Goal: Task Accomplishment & Management: Use online tool/utility

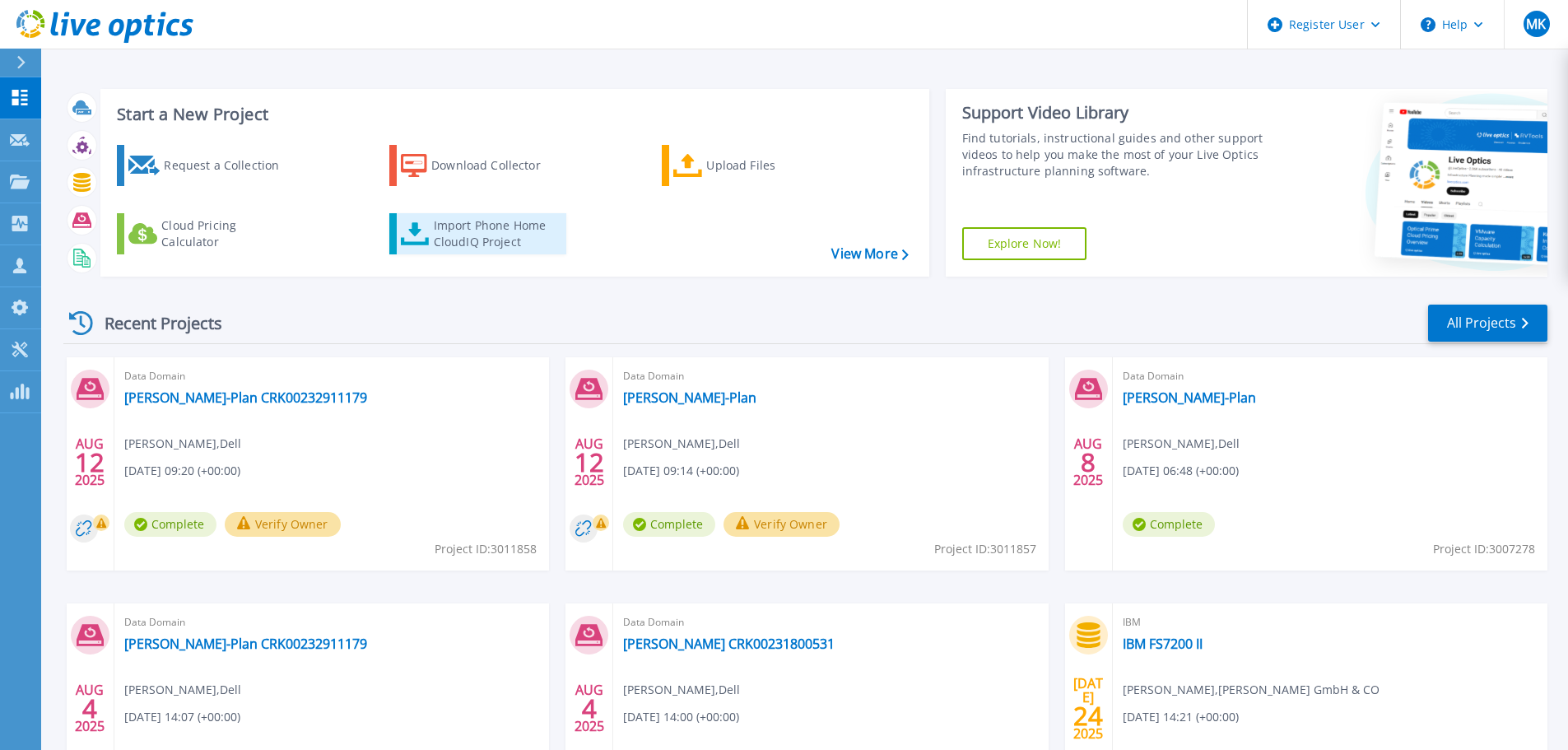
click at [436, 228] on div "Import Phone Home CloudIQ Project" at bounding box center [498, 233] width 129 height 33
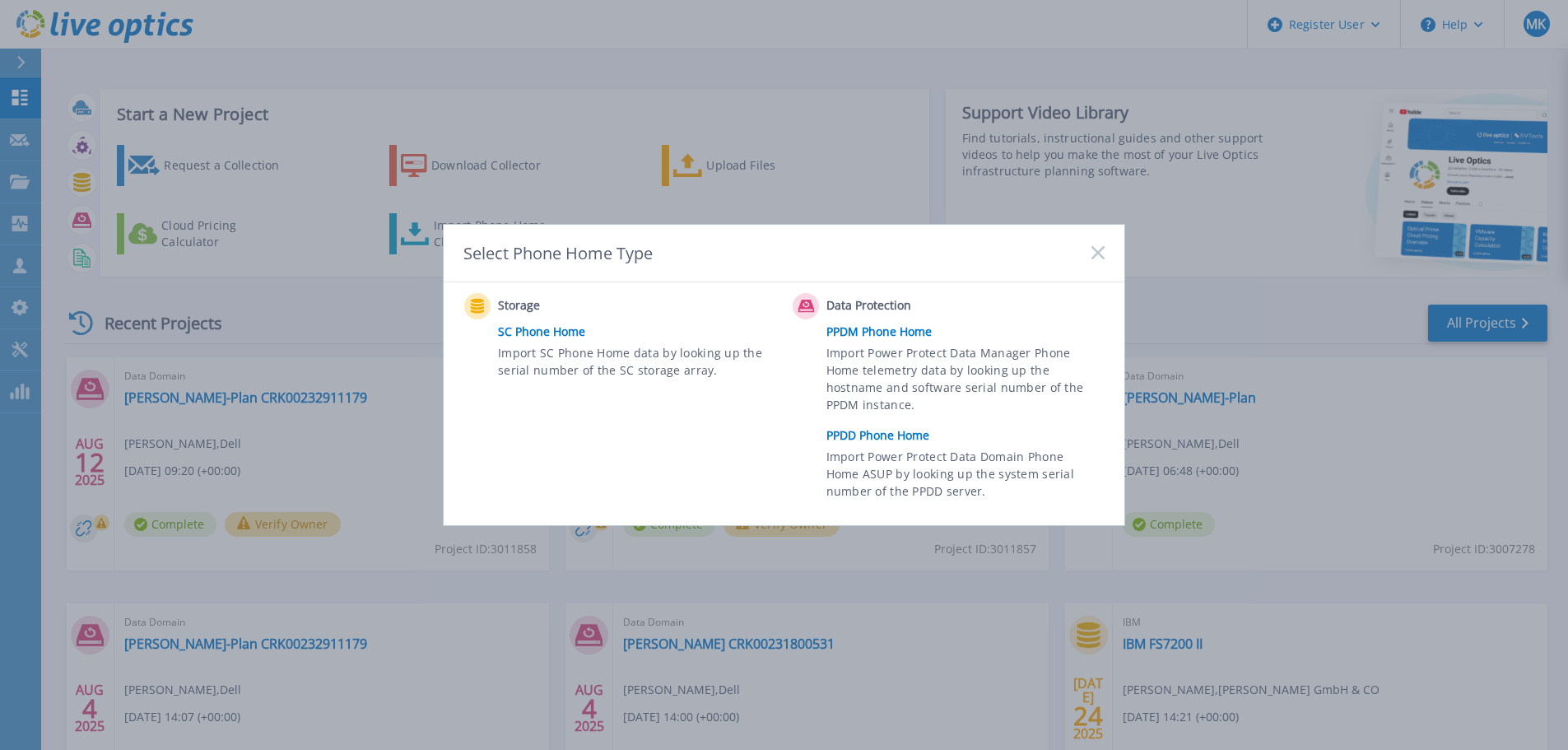
click at [562, 324] on link "SC Phone Home" at bounding box center [641, 332] width 287 height 24
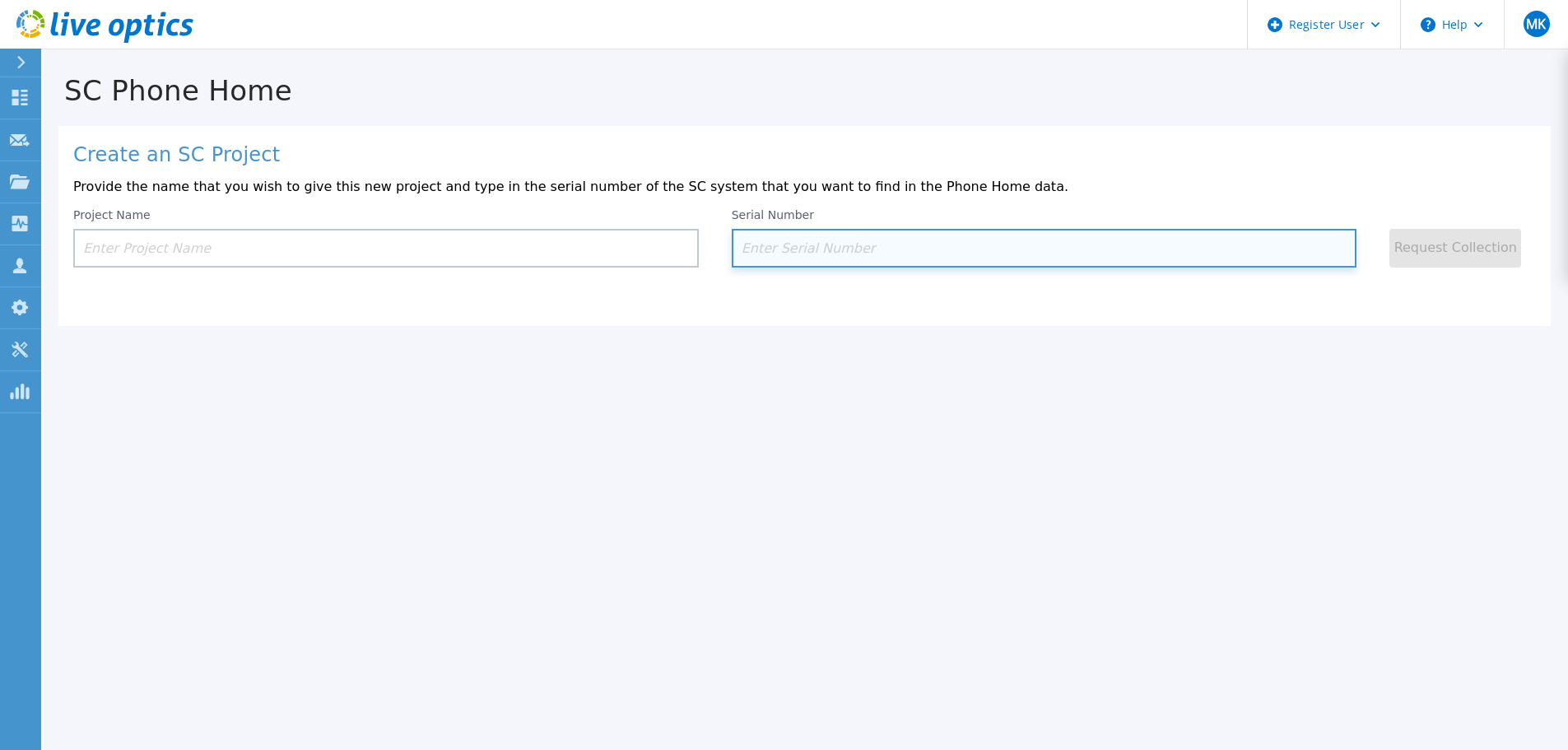
click at [770, 243] on input at bounding box center [1045, 248] width 626 height 39
paste input "4CZRSY2"
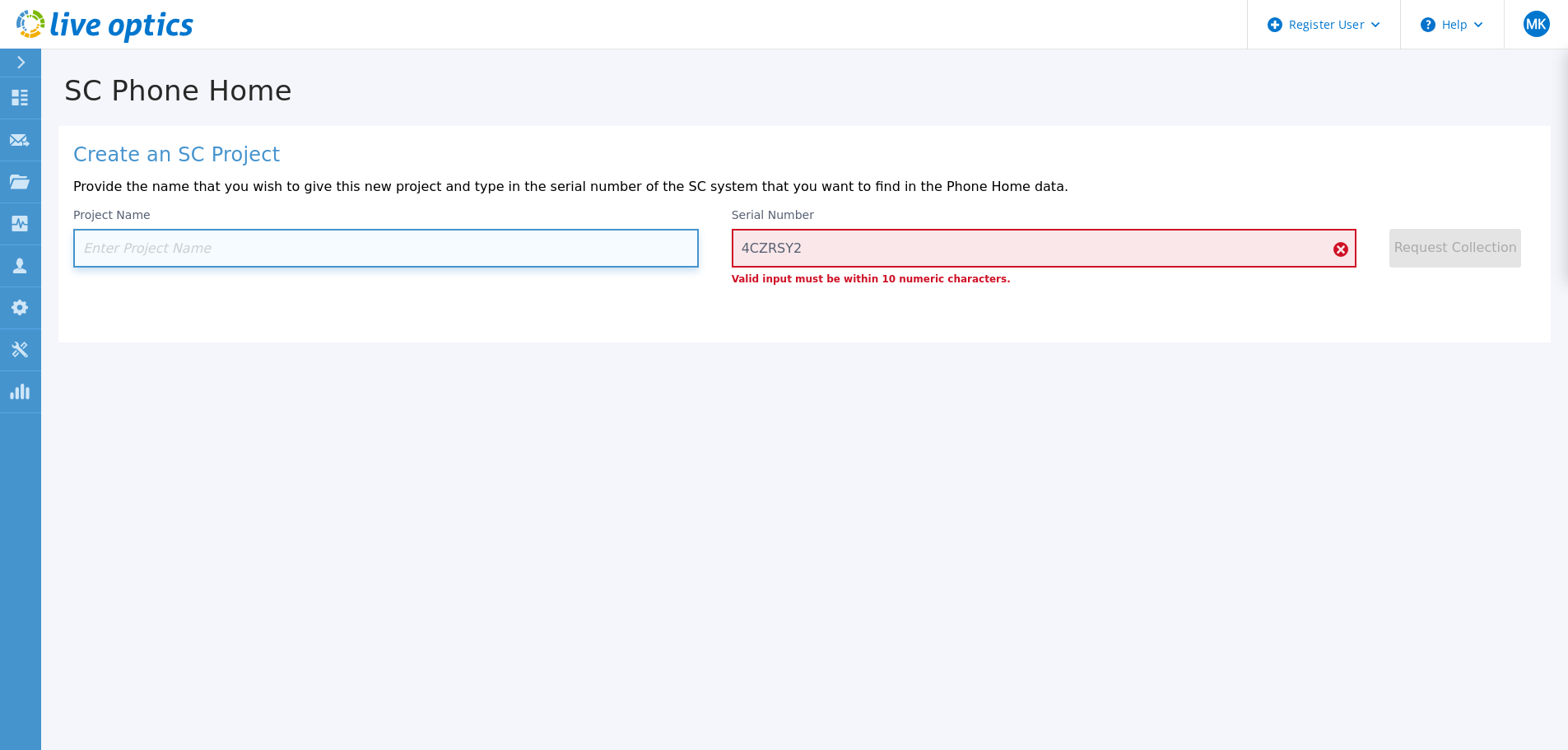
click at [623, 248] on input at bounding box center [386, 248] width 626 height 39
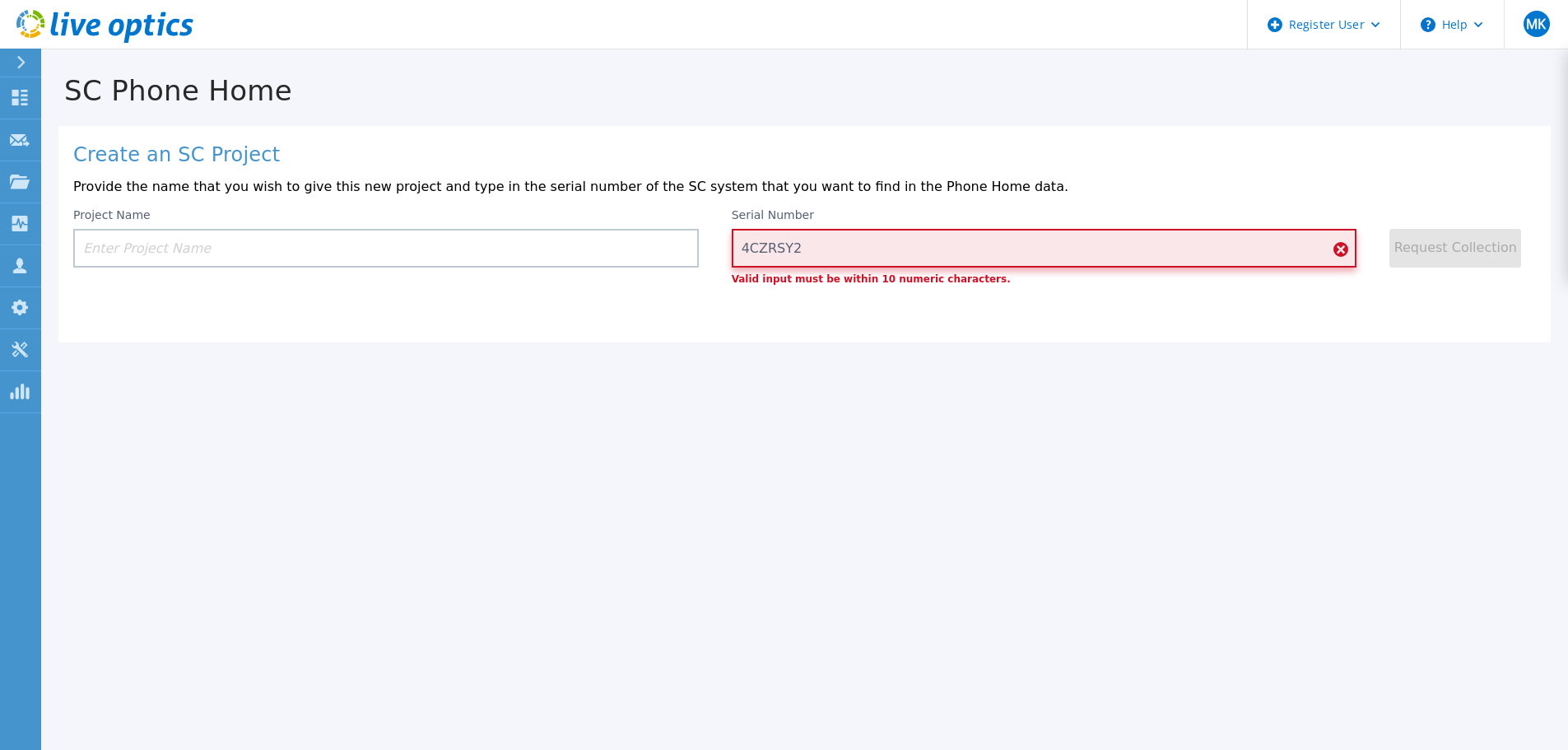
click at [867, 257] on input "4CZRSY2" at bounding box center [1045, 248] width 626 height 39
drag, startPoint x: 814, startPoint y: 245, endPoint x: 706, endPoint y: 254, distance: 108.4
click at [706, 254] on div "Project Name Serial Number 4CZRSY2 Valid input must be within 10 numeric charac…" at bounding box center [804, 246] width 1463 height 76
paste input "363820"
type input "363820"
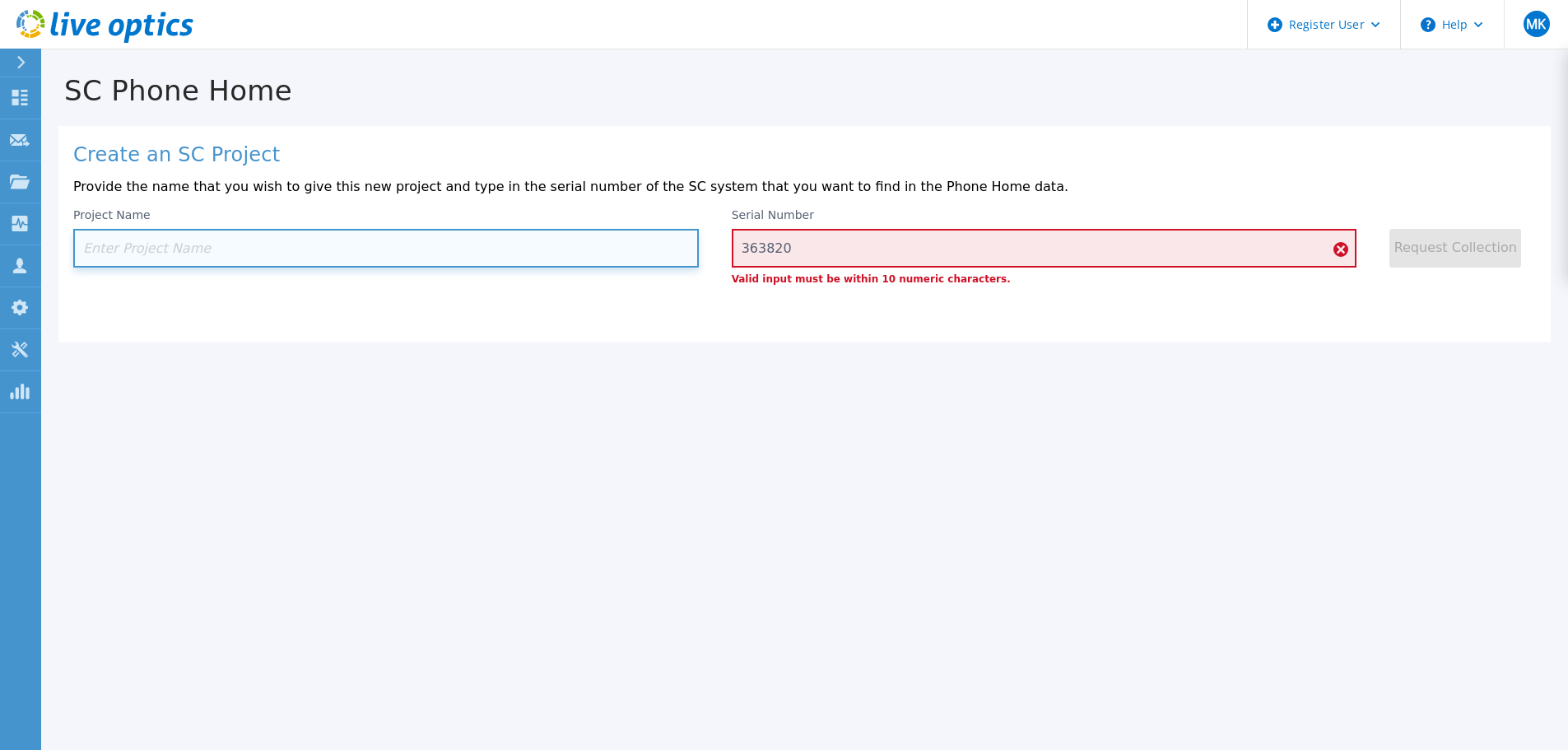
click at [594, 252] on input at bounding box center [386, 248] width 626 height 39
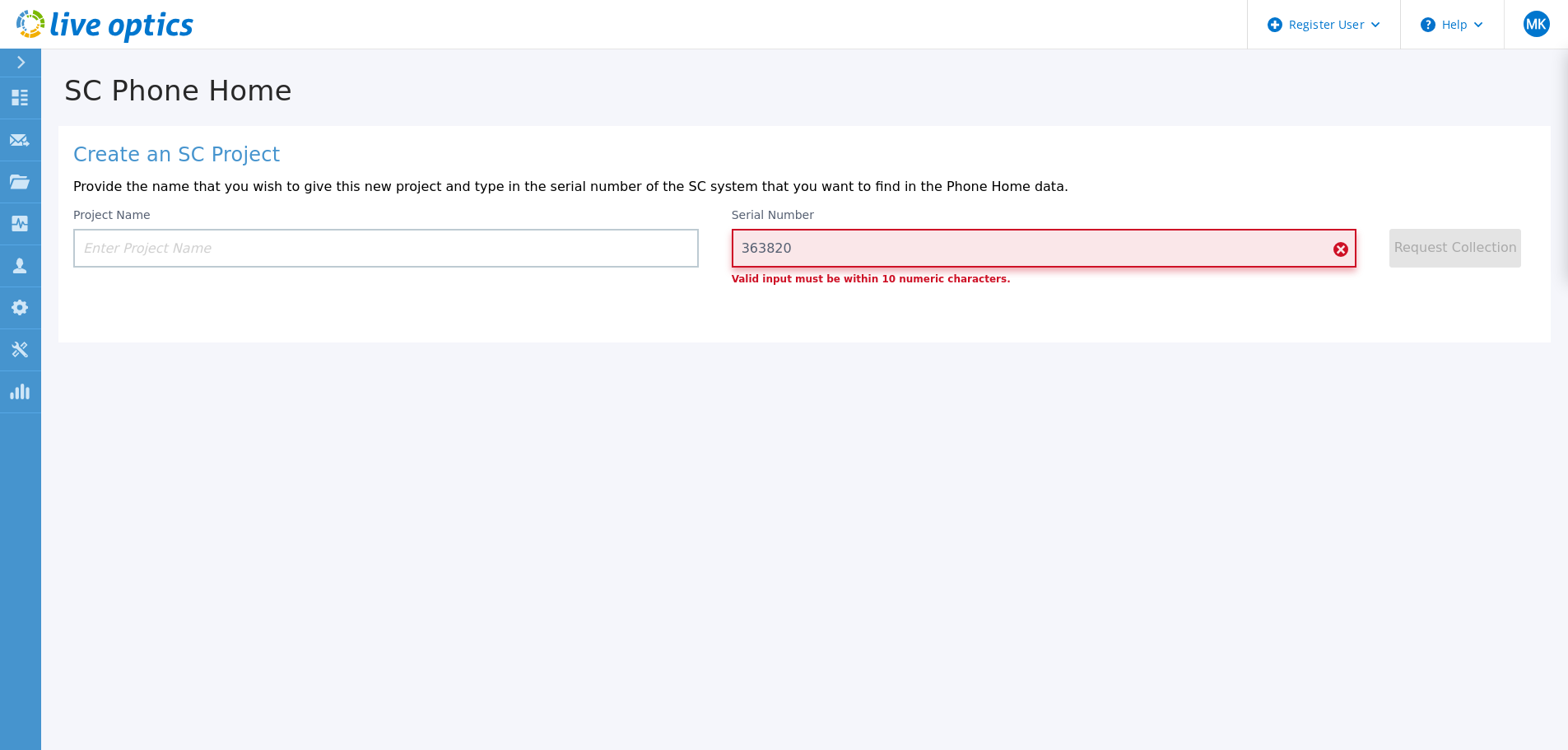
click at [913, 263] on input "363820" at bounding box center [1045, 248] width 626 height 39
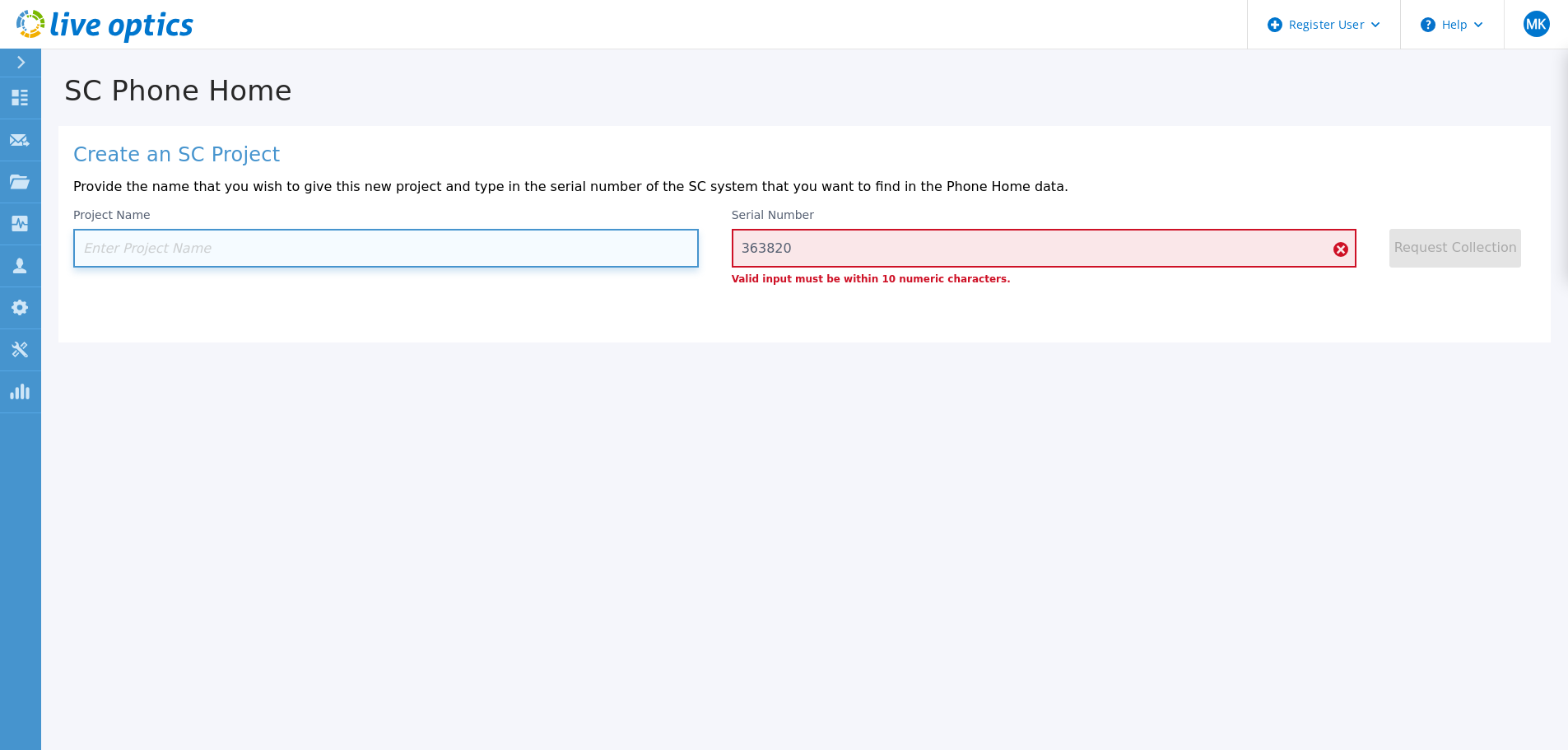
click at [443, 260] on input at bounding box center [386, 248] width 626 height 39
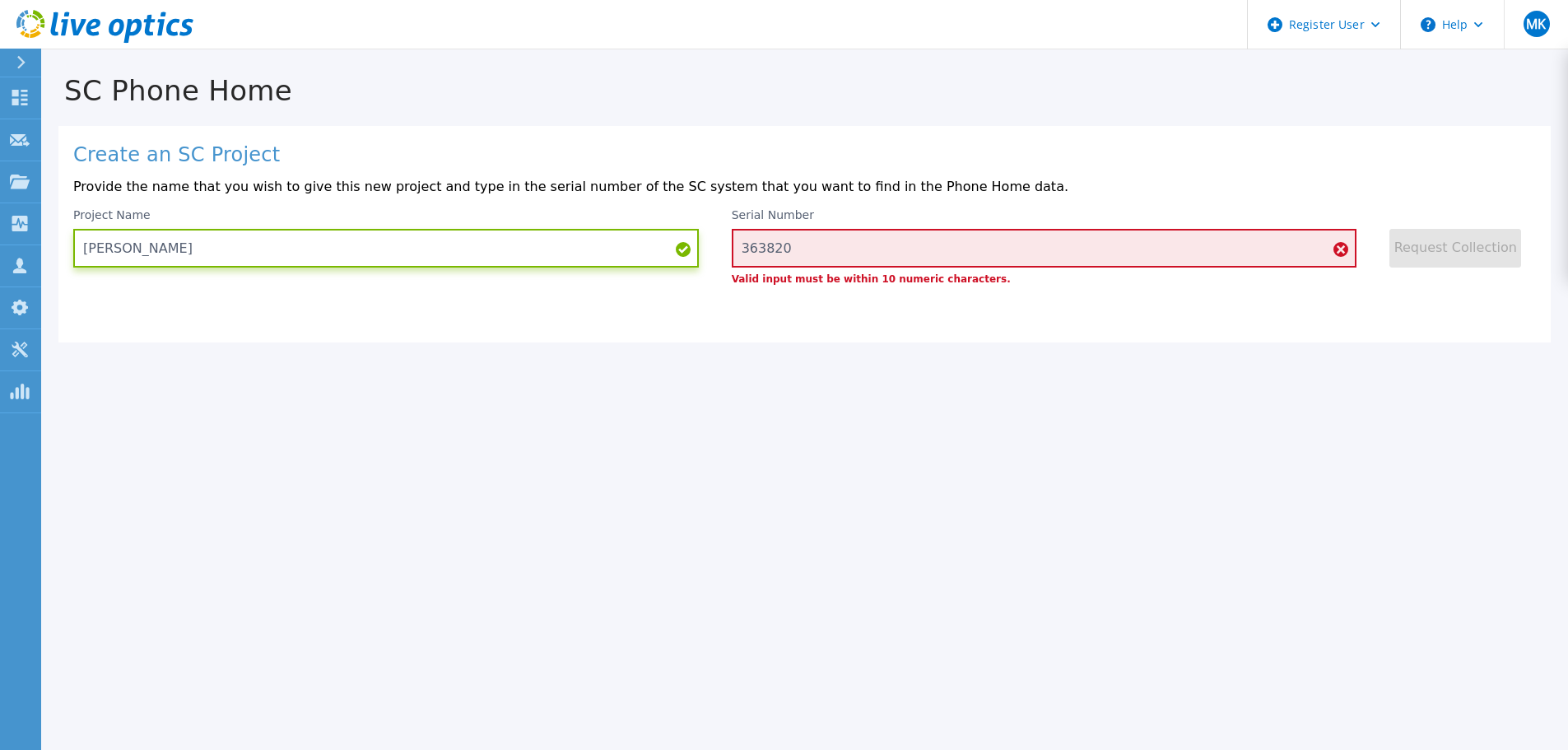
type input "Eickhoff"
click at [648, 402] on div "SC Phone Home Create an SC Project Provide the name that you wish to give this …" at bounding box center [784, 375] width 1568 height 750
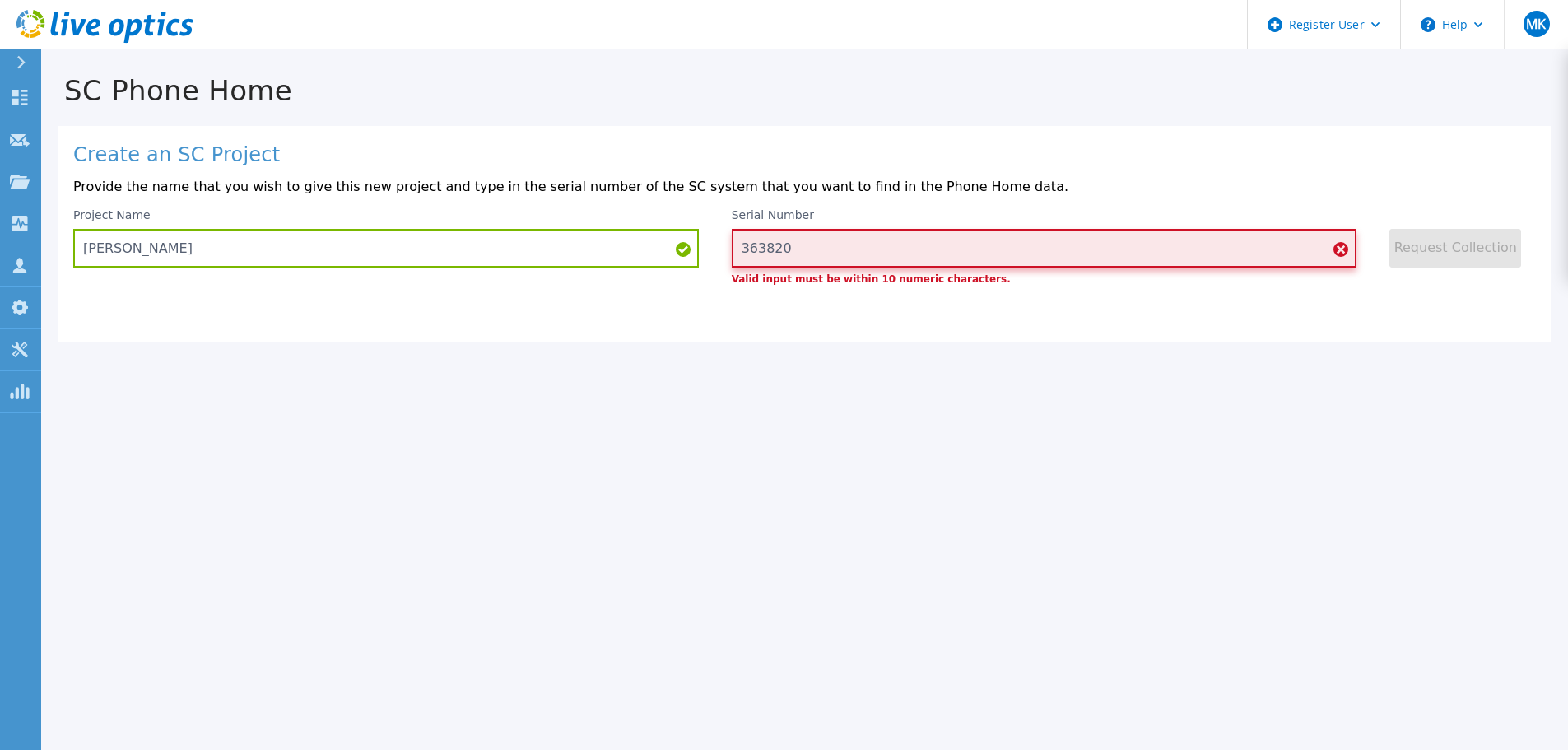
click at [807, 265] on input "363820" at bounding box center [1045, 248] width 626 height 39
drag, startPoint x: 820, startPoint y: 253, endPoint x: 687, endPoint y: 254, distance: 133.0
click at [687, 256] on div "Project Name Eickhoff Serial Number 363820 Valid input must be within 10 numeri…" at bounding box center [804, 246] width 1463 height 76
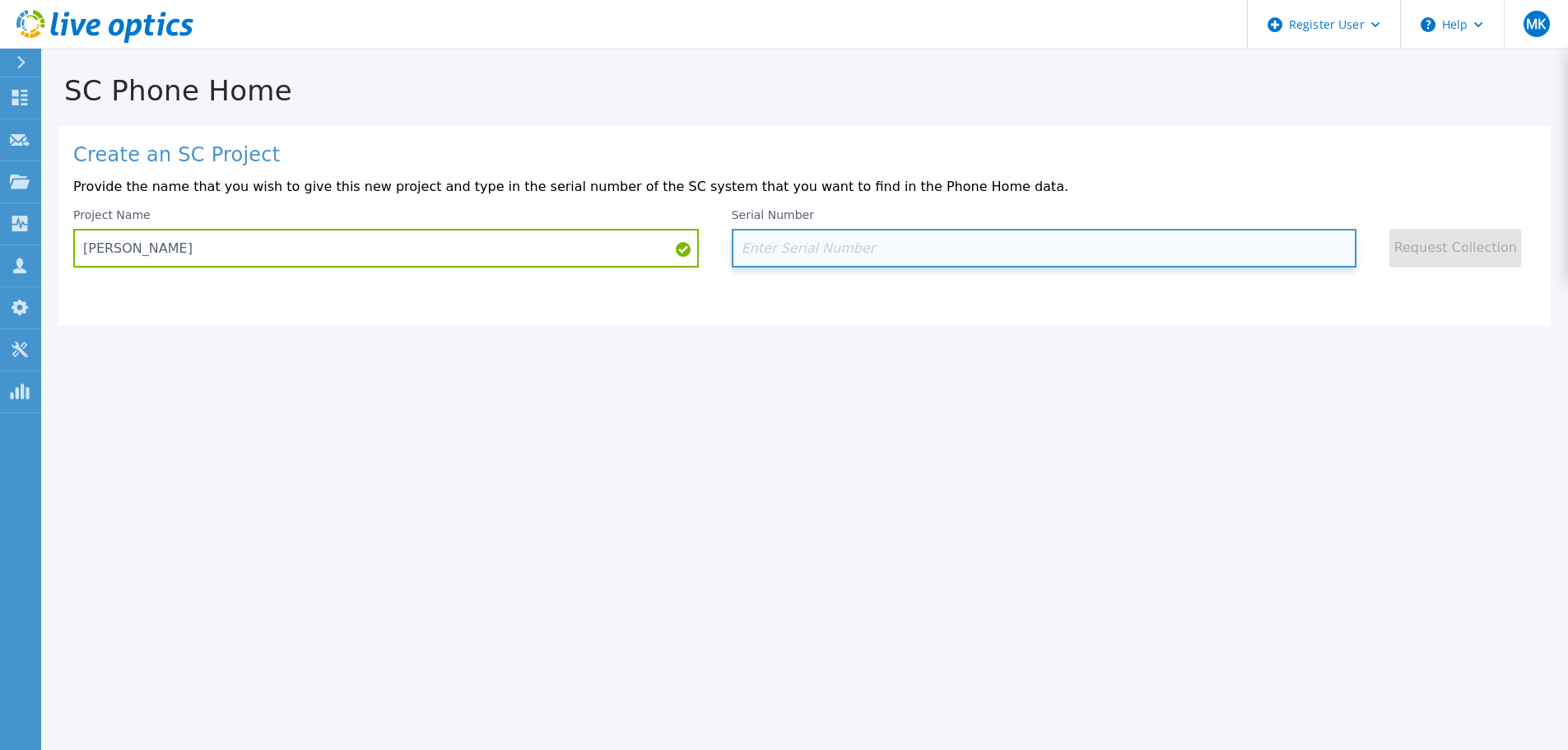
paste input "363820"
type input "363820"
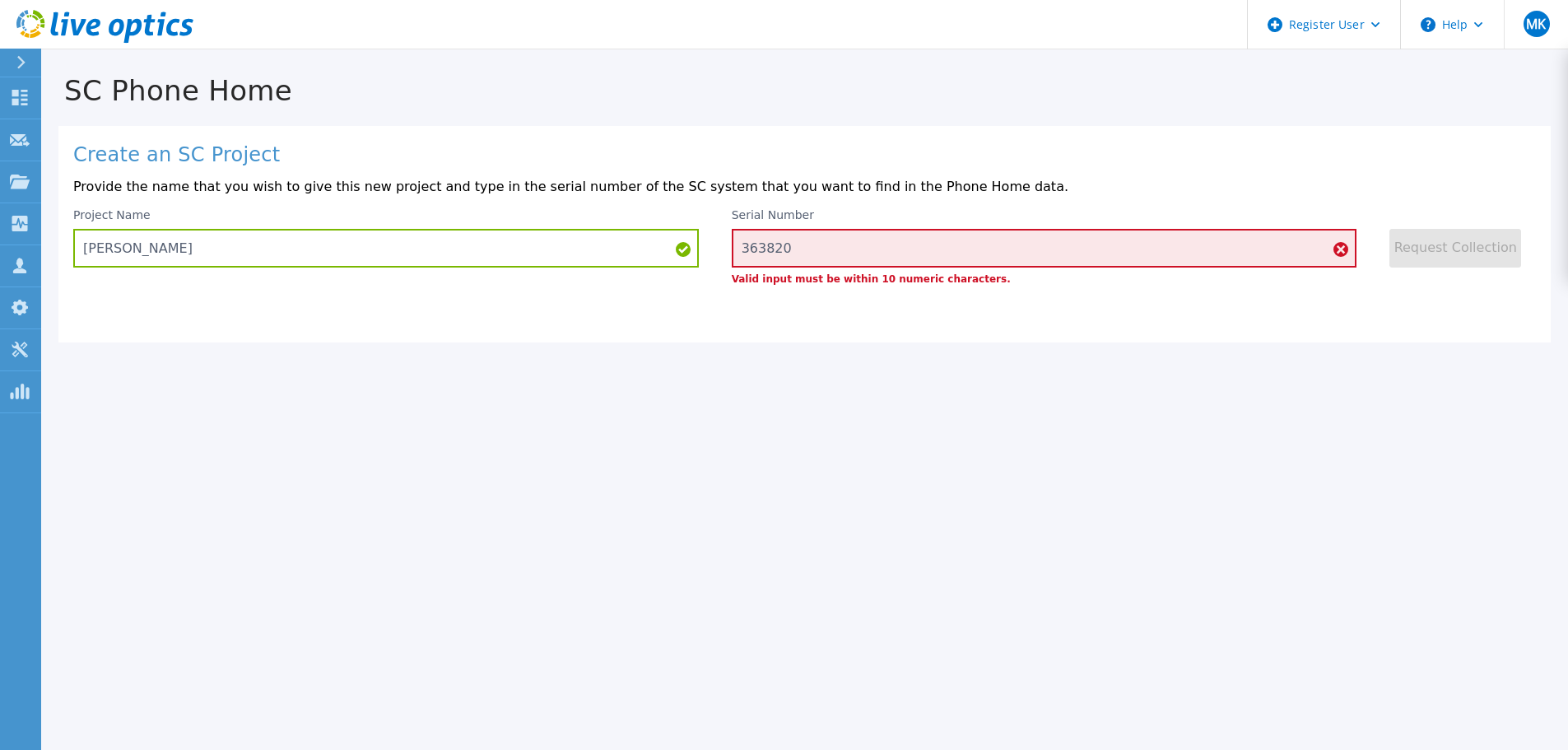
click at [1343, 342] on div "Create an SC Project Provide the name that you wish to give this new project an…" at bounding box center [804, 234] width 1492 height 216
click at [799, 244] on input "363820" at bounding box center [1045, 248] width 626 height 39
click at [89, 18] on icon at bounding box center [105, 27] width 177 height 34
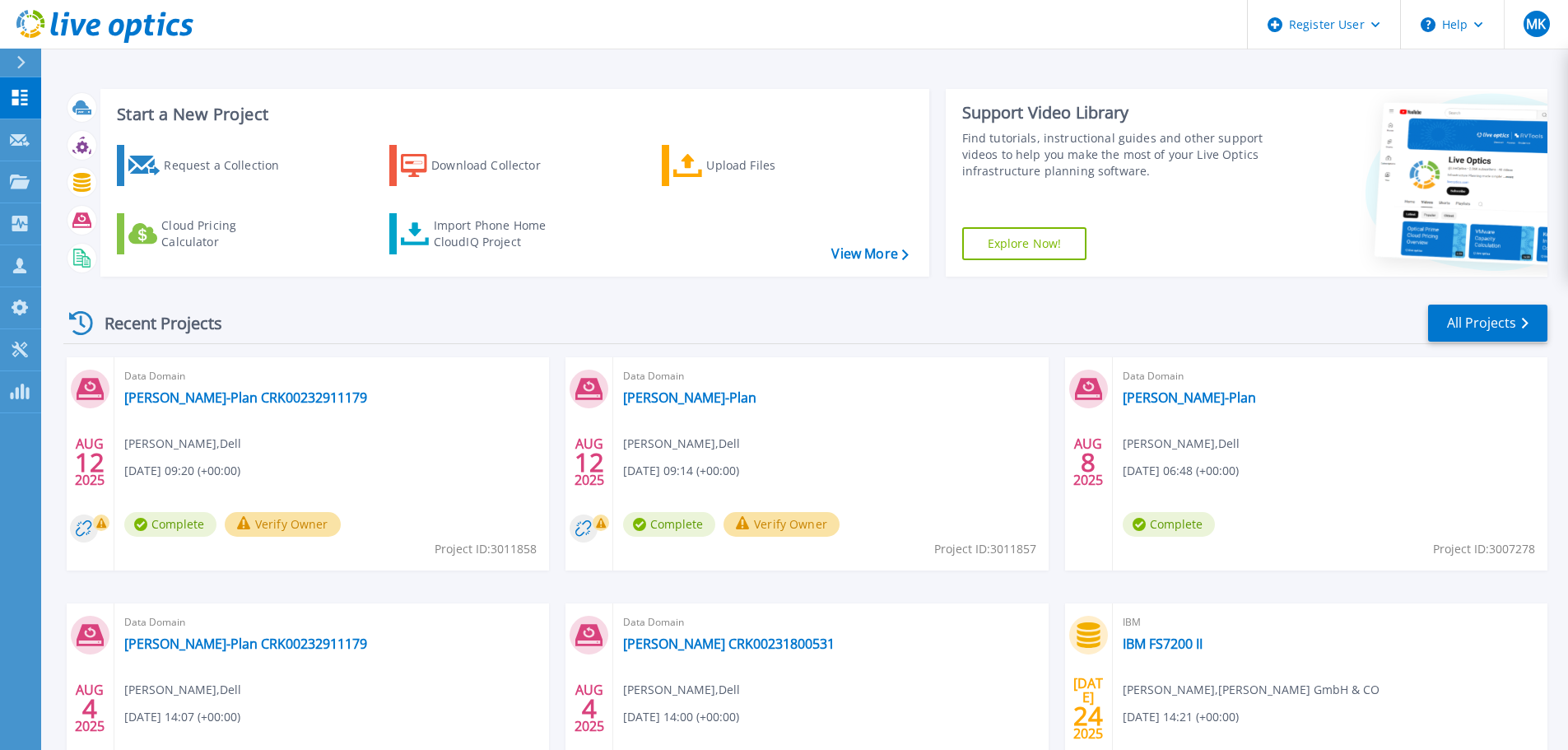
click at [384, 242] on div "Request a Collection Download Collector Upload Files Cloud Pricing Calculator I…" at bounding box center [512, 199] width 817 height 136
click at [458, 241] on div "Import Phone Home CloudIQ Project" at bounding box center [498, 233] width 129 height 33
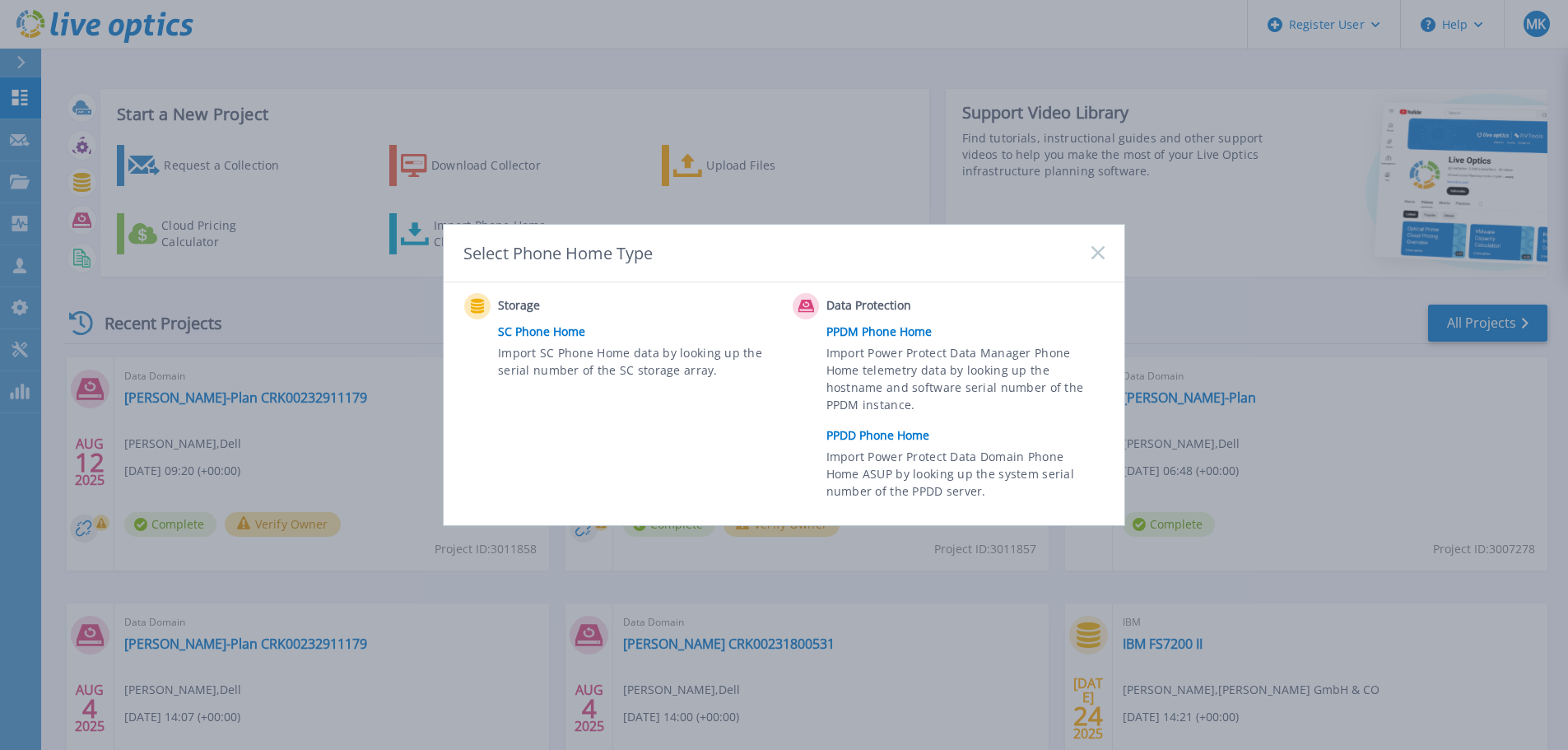
click at [551, 362] on span "Import SC Phone Home data by looking up the serial number of the SC storage arr…" at bounding box center [635, 363] width 274 height 38
click at [554, 344] on span "Import SC Phone Home data by looking up the serial number of the SC storage arr…" at bounding box center [635, 363] width 274 height 38
click at [564, 320] on link "SC Phone Home" at bounding box center [641, 332] width 287 height 24
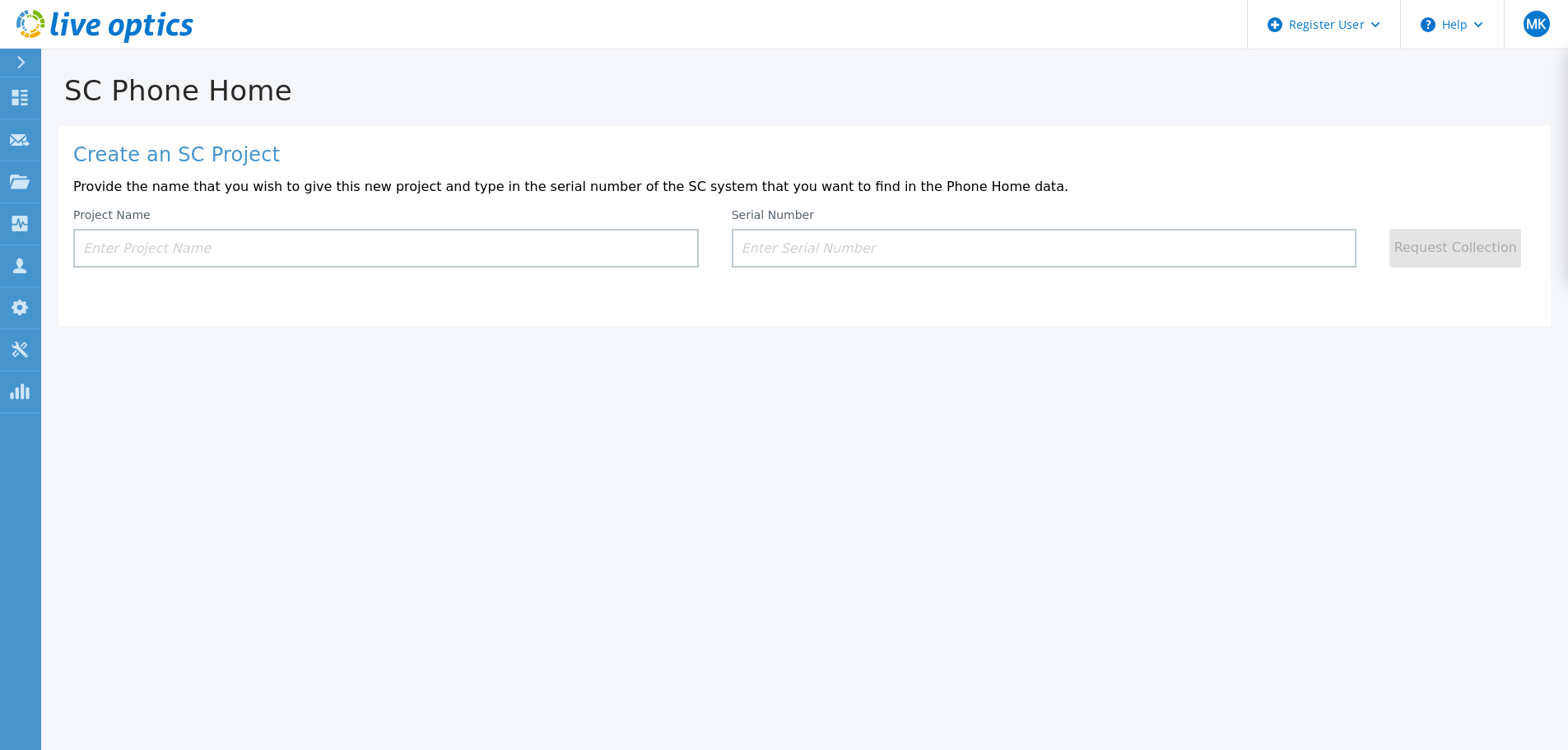
click at [877, 275] on div "Create an SC Project Provide the name that you wish to give this new project an…" at bounding box center [804, 226] width 1492 height 200
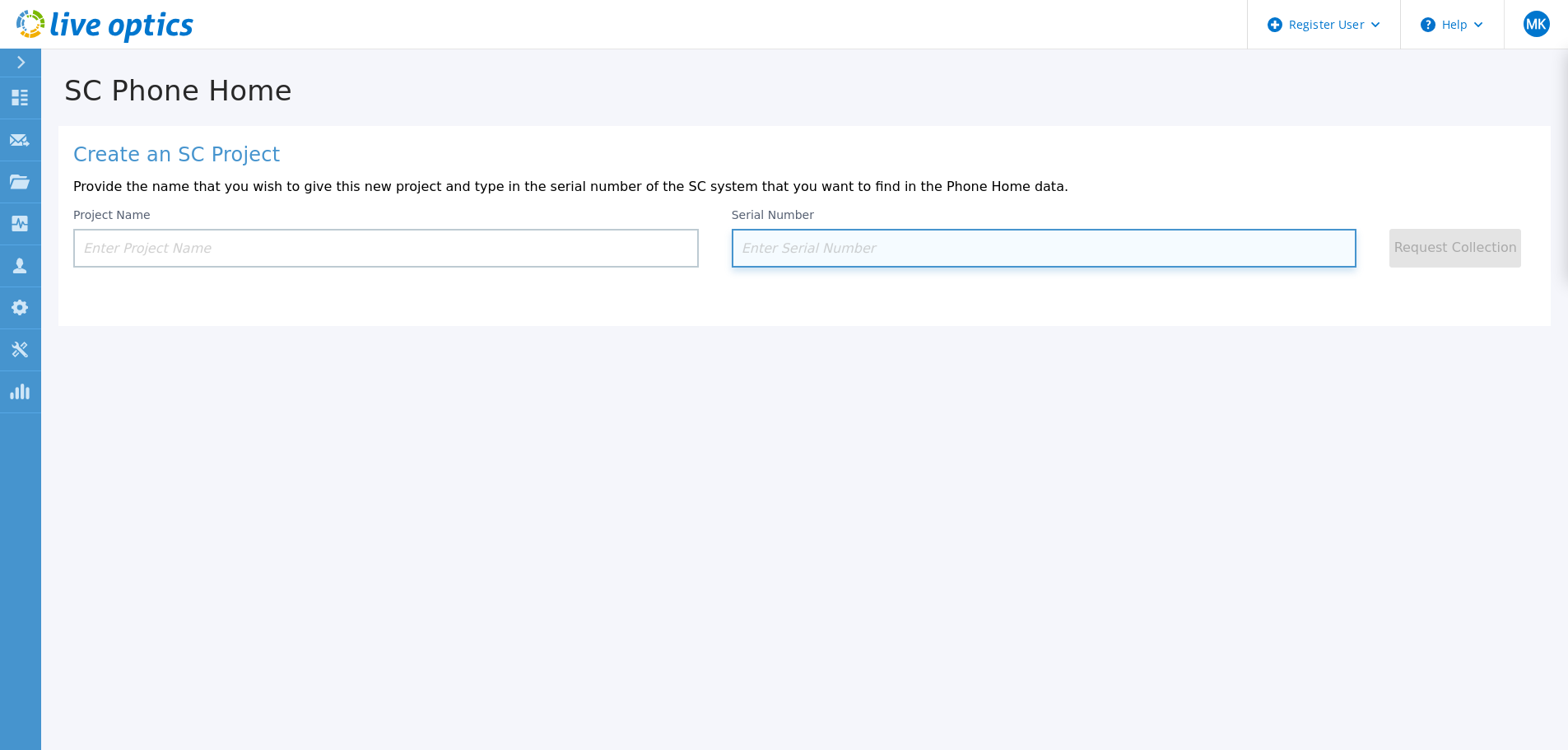
click at [890, 251] on input at bounding box center [1045, 248] width 626 height 39
paste input "363820"
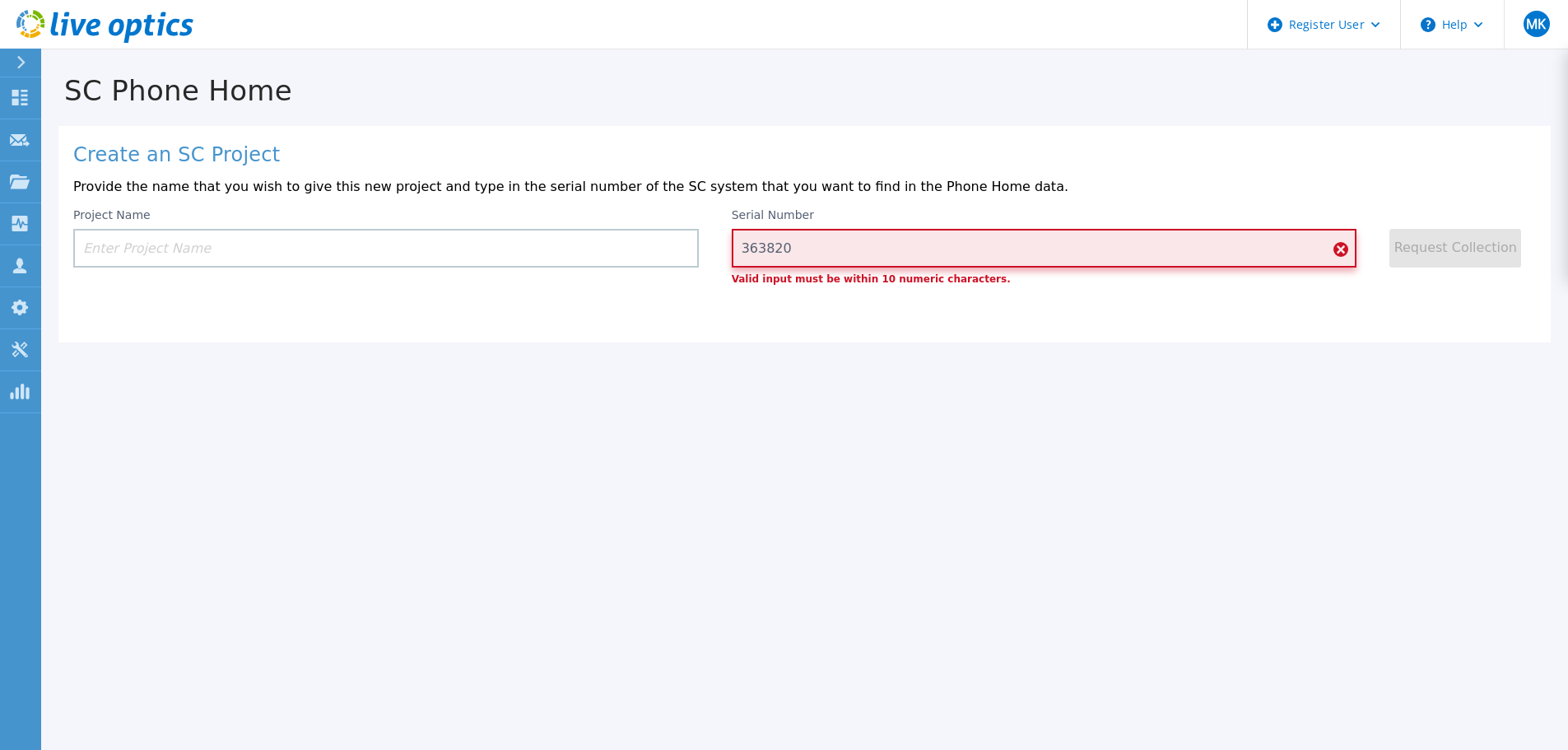
type input "363820"
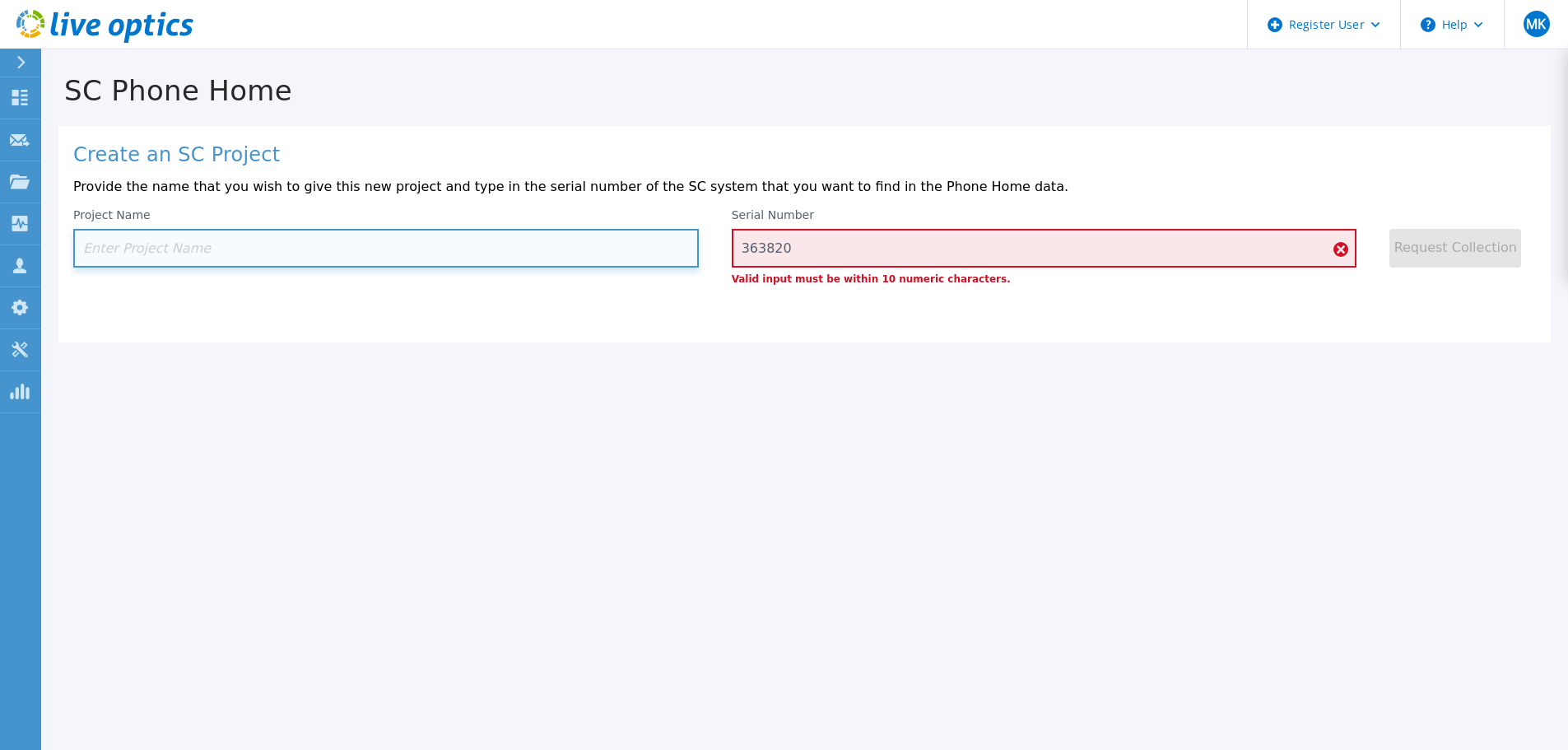
click at [504, 251] on input at bounding box center [386, 248] width 626 height 39
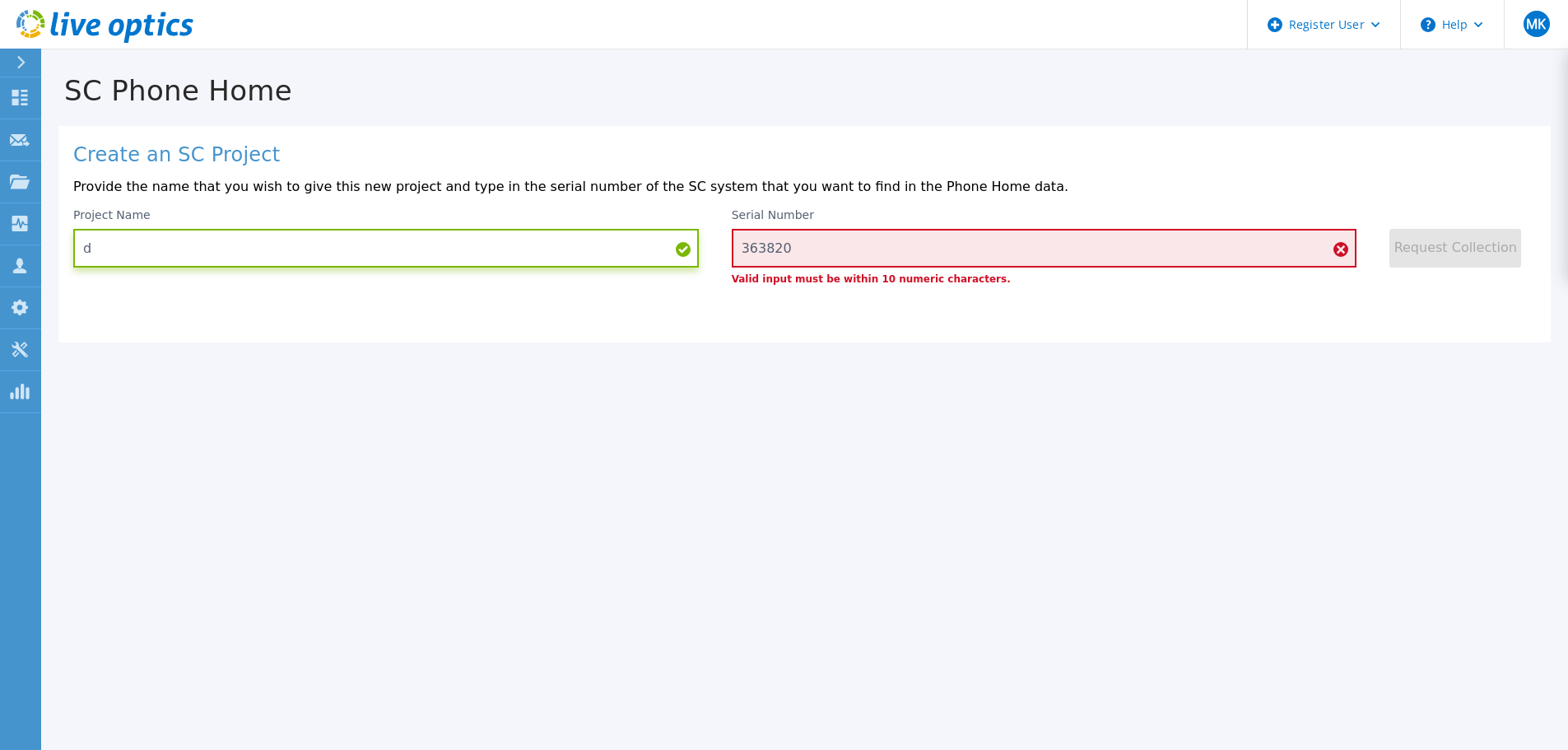
type input "d"
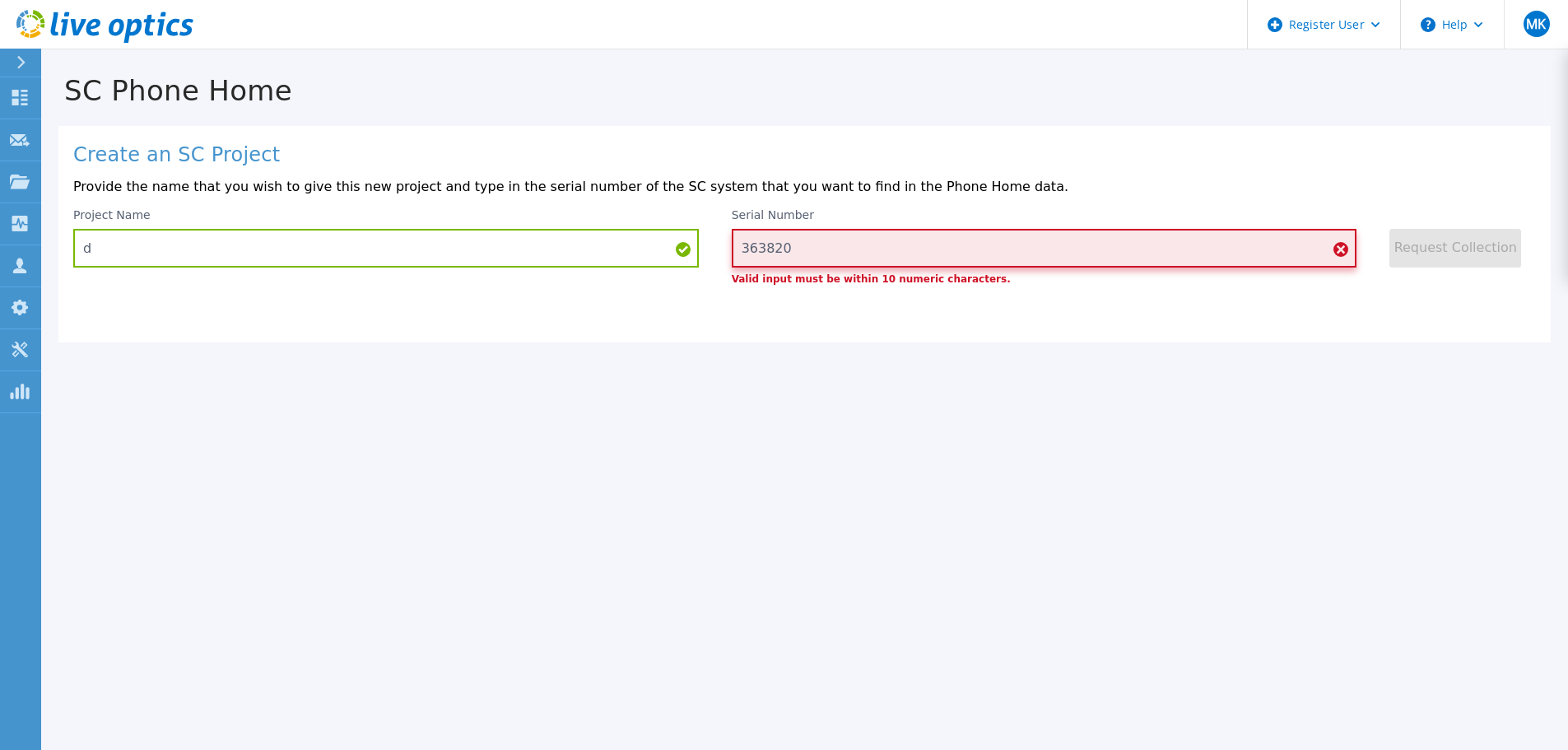
click at [793, 252] on input "363820" at bounding box center [1045, 248] width 626 height 39
click at [808, 329] on div "Create an SC Project Provide the name that you wish to give this new project an…" at bounding box center [804, 234] width 1492 height 216
drag, startPoint x: 828, startPoint y: 259, endPoint x: 721, endPoint y: 258, distance: 107.0
click at [721, 258] on div "Project Name d Serial Number 363820111 Valid input must be within 10 numeric ch…" at bounding box center [804, 246] width 1463 height 76
paste input "363820"
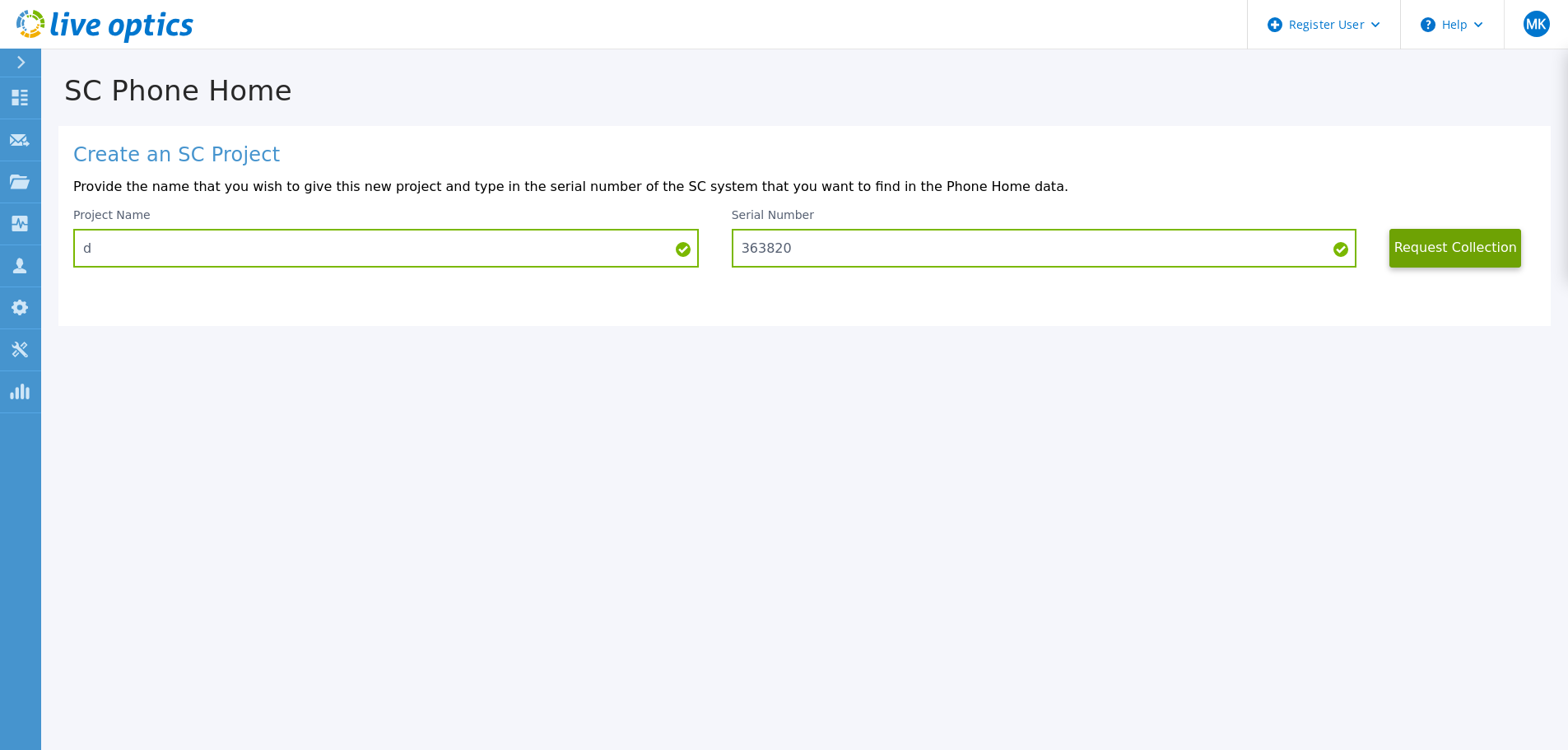
click at [534, 273] on div "Create an SC Project Provide the name that you wish to give this new project an…" at bounding box center [804, 226] width 1492 height 200
click at [265, 238] on input "d" at bounding box center [386, 248] width 626 height 39
click at [1472, 243] on button "Request Collection" at bounding box center [1455, 248] width 132 height 39
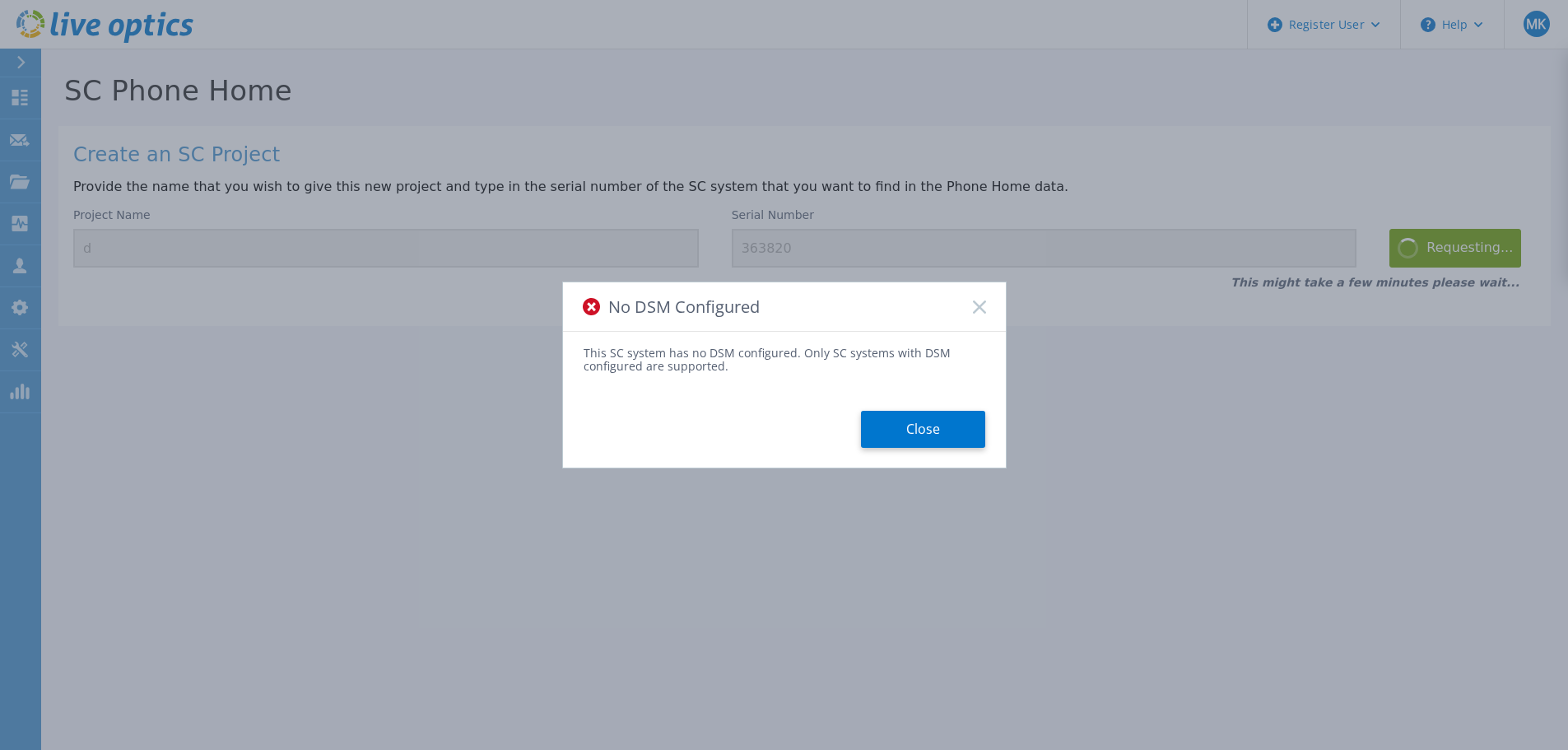
click at [943, 456] on div "No DSM Configured This SC system has no DSM configured. Only SC systems with DS…" at bounding box center [784, 375] width 444 height 187
click at [941, 445] on button "Close" at bounding box center [923, 429] width 124 height 37
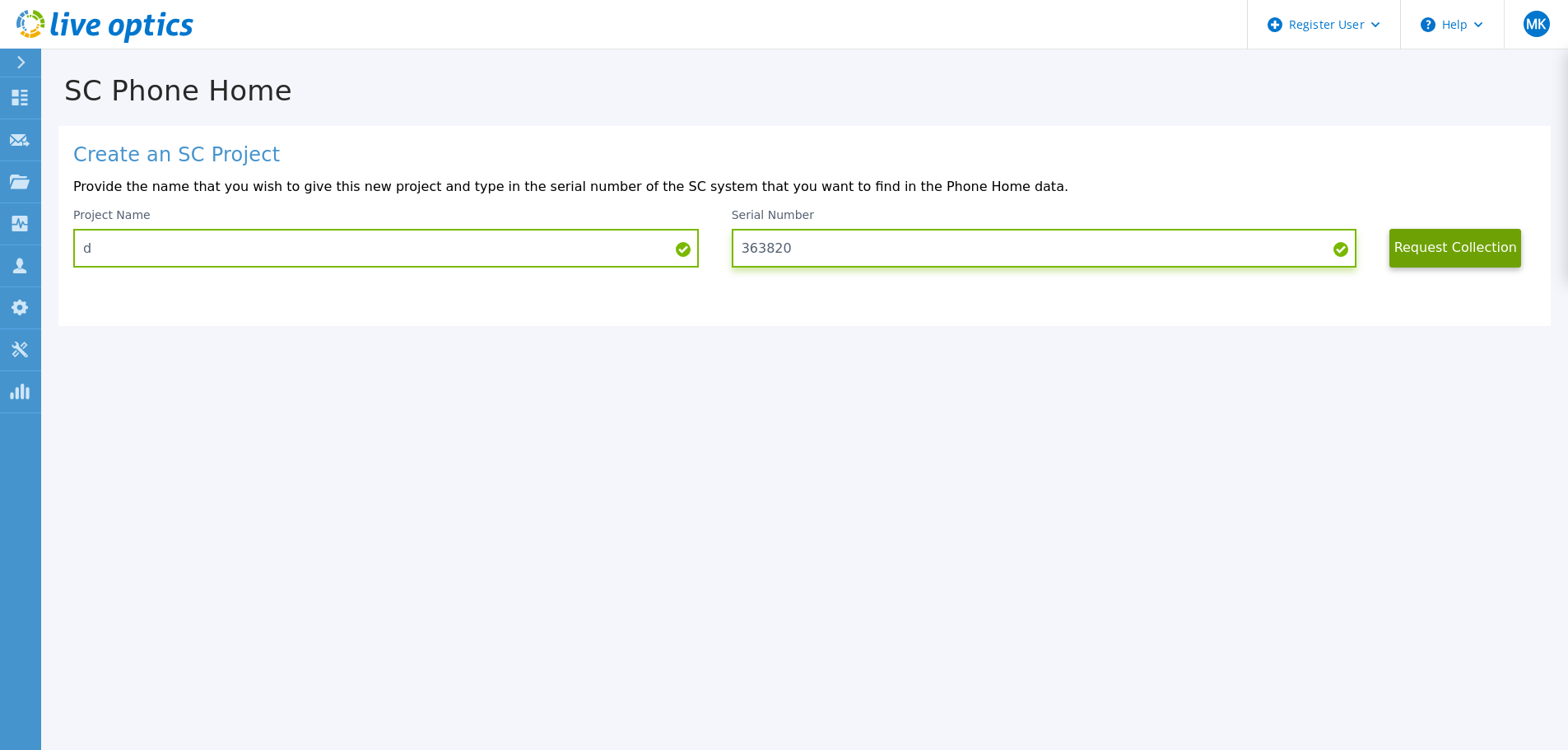
click at [845, 245] on input "363820" at bounding box center [1045, 248] width 626 height 39
type input "363818"
click at [1465, 249] on button "Request Collection" at bounding box center [1455, 248] width 132 height 39
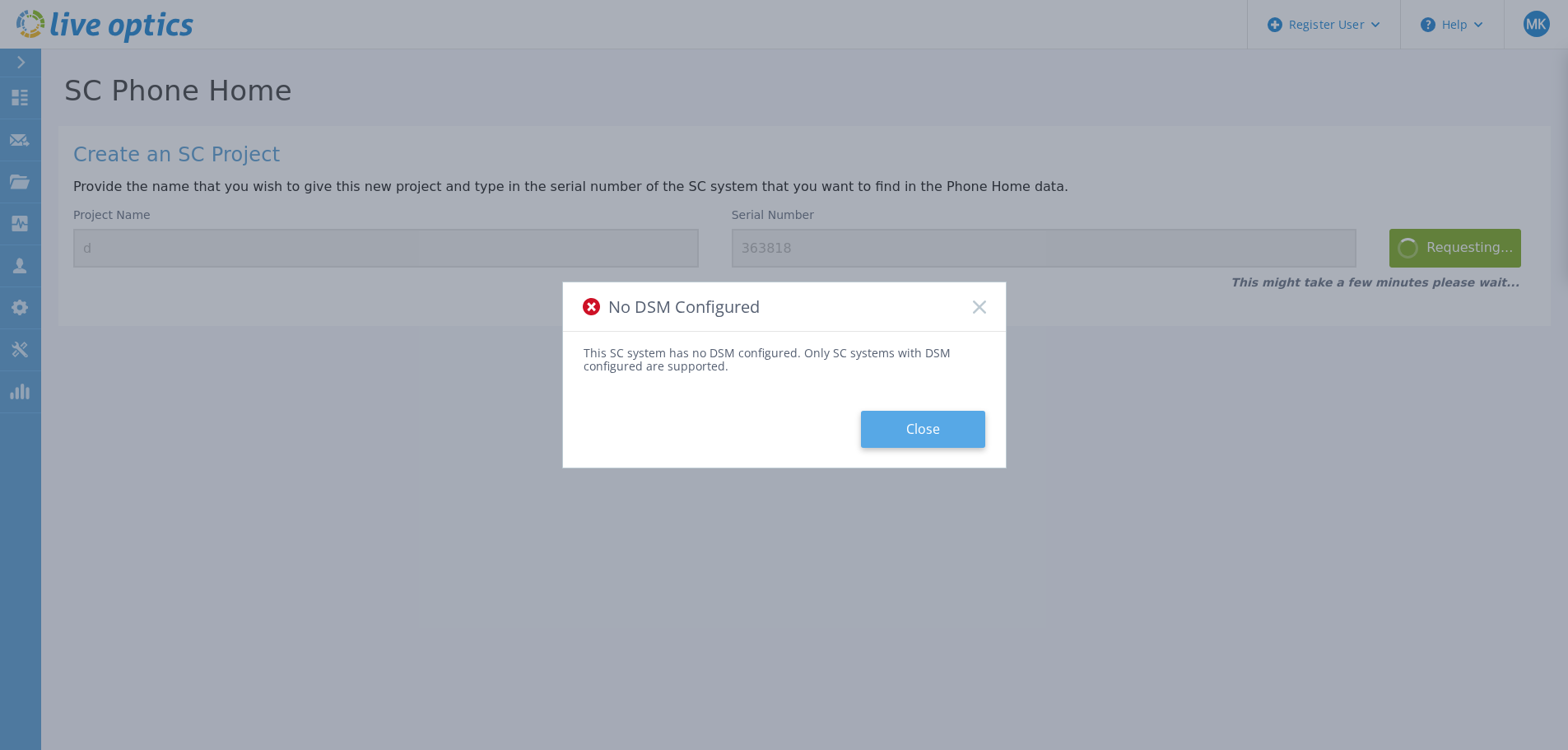
click at [923, 446] on button "Close" at bounding box center [923, 429] width 124 height 37
